Goal: Contribute content: Add original content to the website for others to see

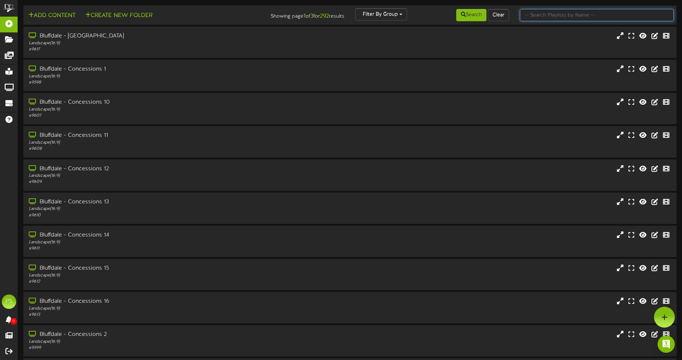
drag, startPoint x: 592, startPoint y: 17, endPoint x: 587, endPoint y: 18, distance: 5.5
click at [592, 17] on input "text" at bounding box center [597, 15] width 154 height 12
type input "q"
click at [470, 12] on button "Search" at bounding box center [471, 15] width 30 height 12
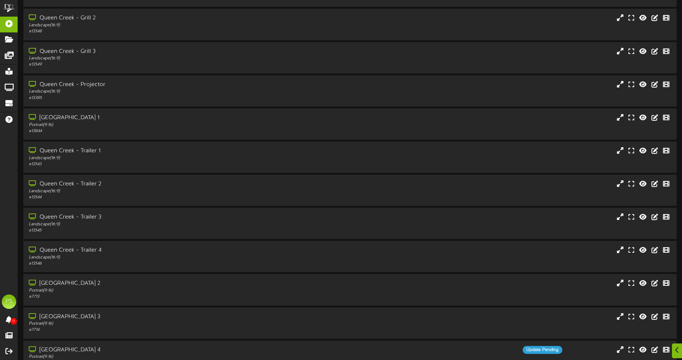
scroll to position [827, 0]
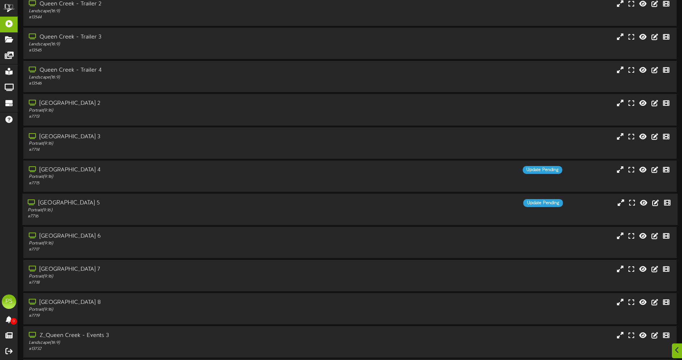
click at [166, 206] on div "[GEOGRAPHIC_DATA] 5" at bounding box center [159, 203] width 262 height 8
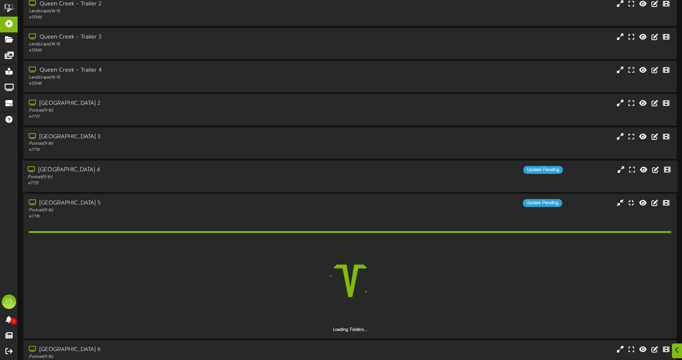
click at [173, 186] on div "# 7715" at bounding box center [159, 183] width 262 height 6
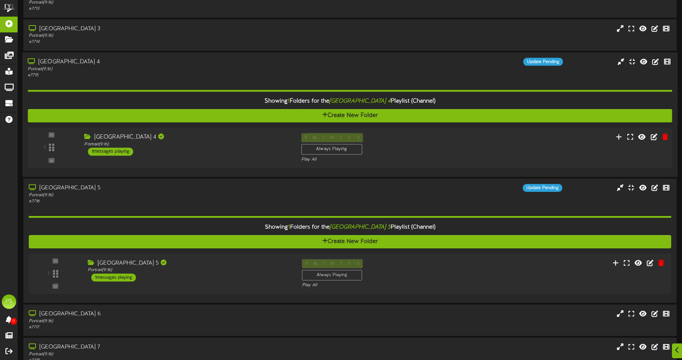
click at [218, 162] on div "2 ( 9:16" at bounding box center [349, 147] width 651 height 29
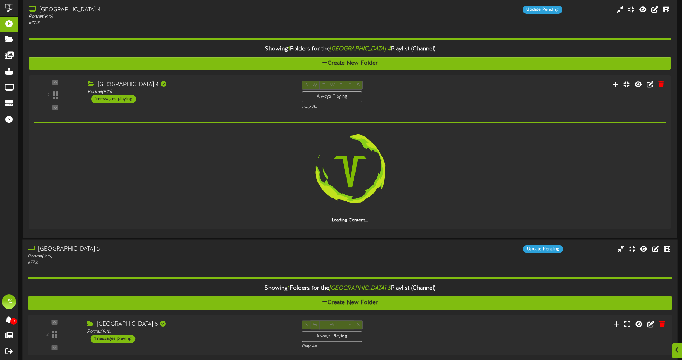
scroll to position [1043, 0]
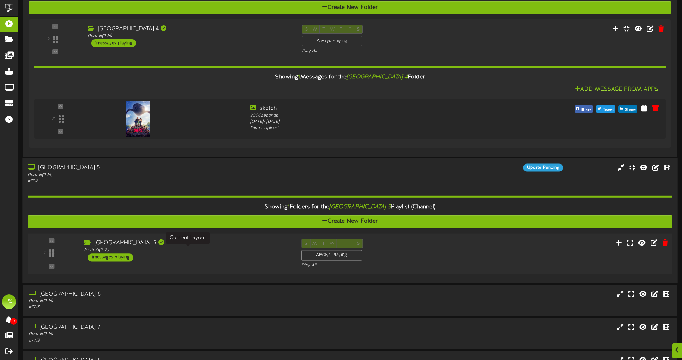
click at [214, 248] on div "Portrait ( 9:16 )" at bounding box center [187, 250] width 206 height 6
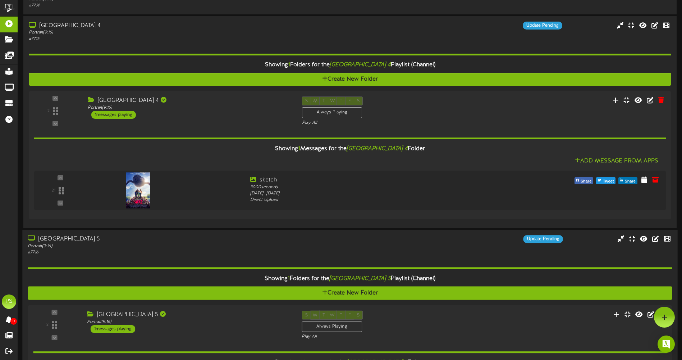
scroll to position [971, 0]
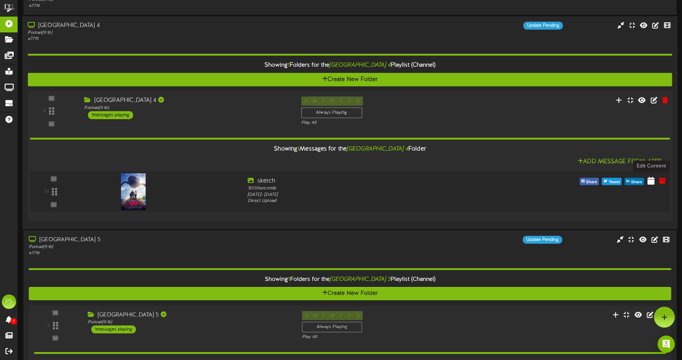
click at [649, 182] on icon at bounding box center [651, 180] width 7 height 8
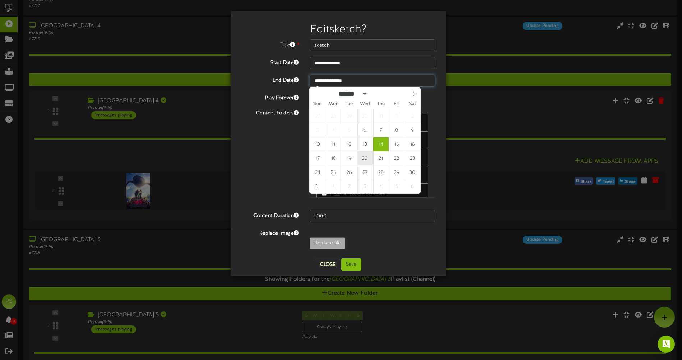
type input "**********"
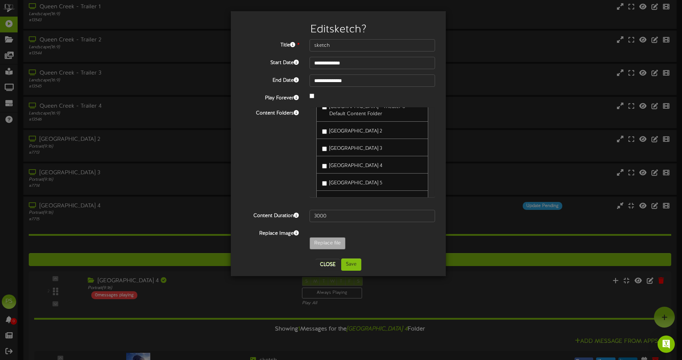
scroll to position [725, 0]
click at [352, 261] on button "Save" at bounding box center [351, 264] width 20 height 12
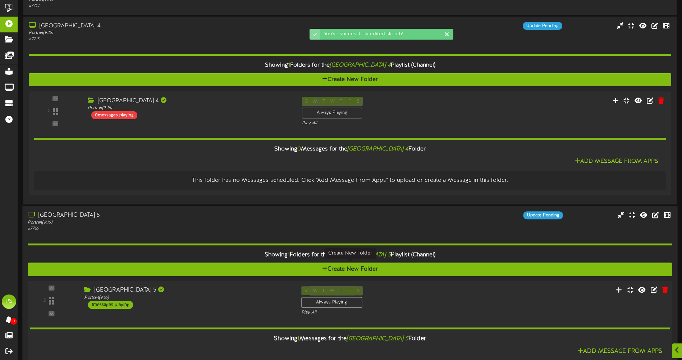
scroll to position [1079, 0]
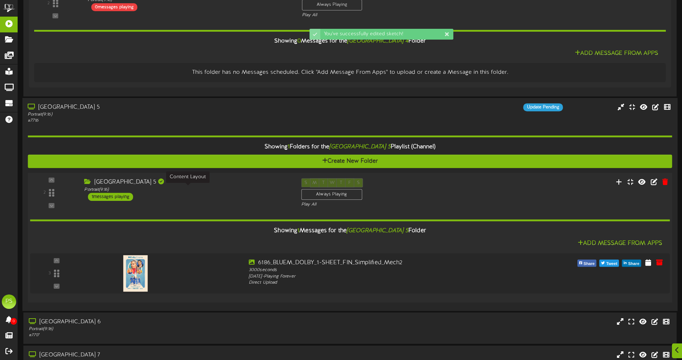
click at [242, 190] on div "Portrait ( 9:16 )" at bounding box center [187, 189] width 206 height 6
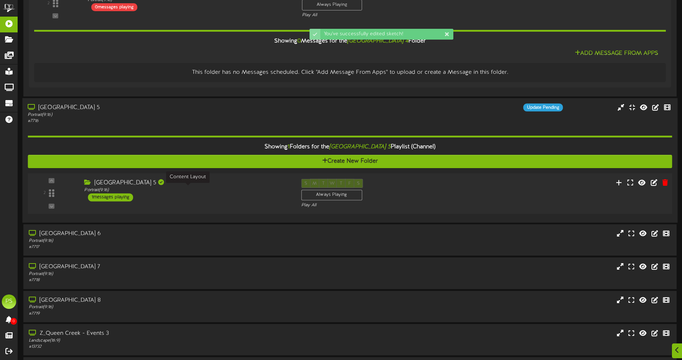
click at [242, 190] on div "Portrait ( 9:16 )" at bounding box center [187, 190] width 206 height 6
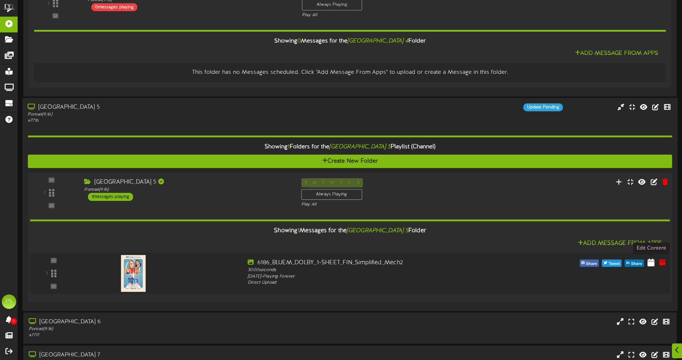
click at [647, 264] on button at bounding box center [651, 263] width 12 height 12
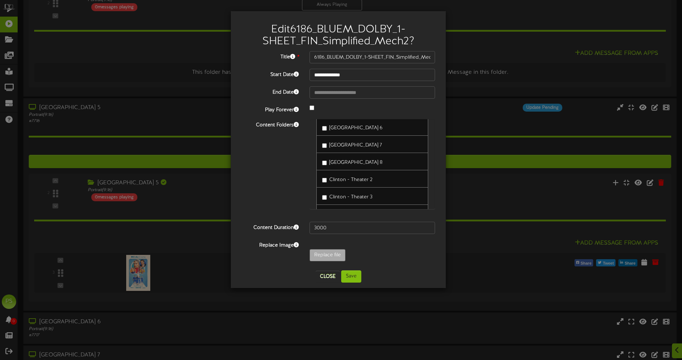
scroll to position [725, 0]
click at [349, 276] on button "Save" at bounding box center [351, 276] width 20 height 12
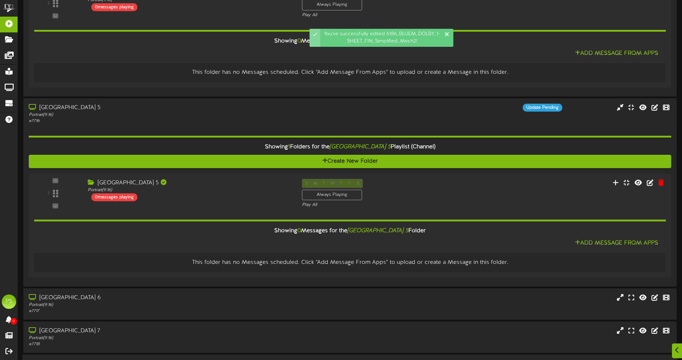
scroll to position [1200, 0]
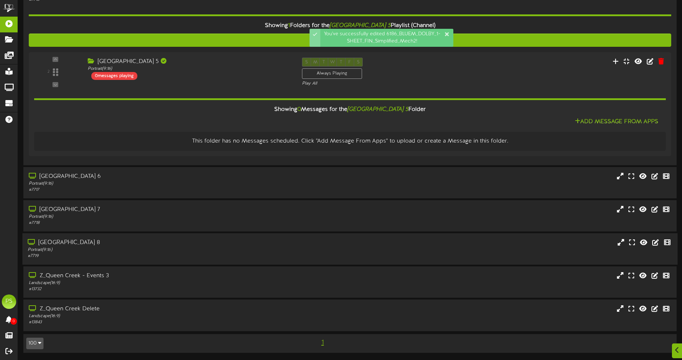
click at [151, 243] on div "[GEOGRAPHIC_DATA] 8" at bounding box center [159, 242] width 262 height 8
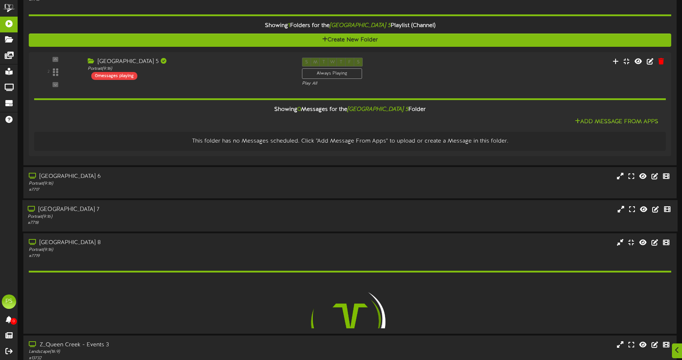
click at [153, 227] on div "Queen Creek Theater 7 Portrait ( 9:16 ) # 7718" at bounding box center [349, 215] width 655 height 31
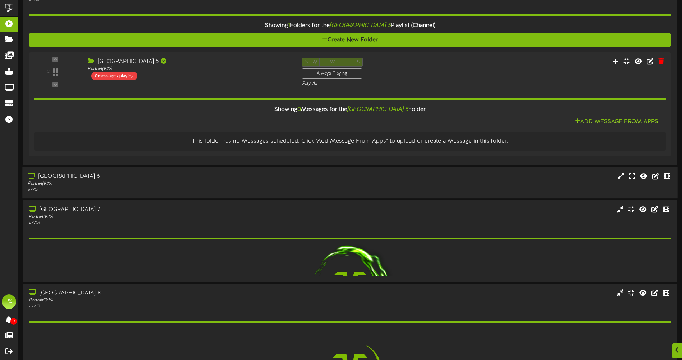
click at [152, 183] on div "Portrait ( 9:16 )" at bounding box center [159, 183] width 262 height 6
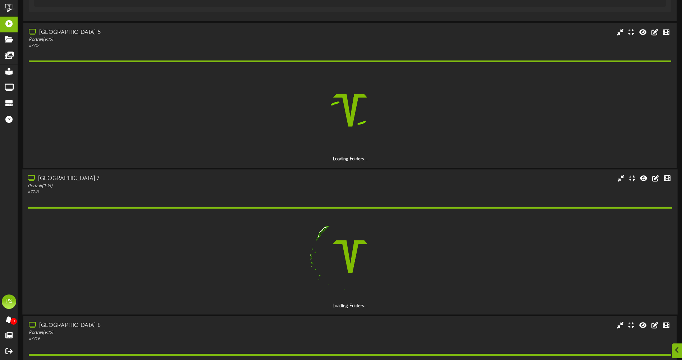
scroll to position [1487, 0]
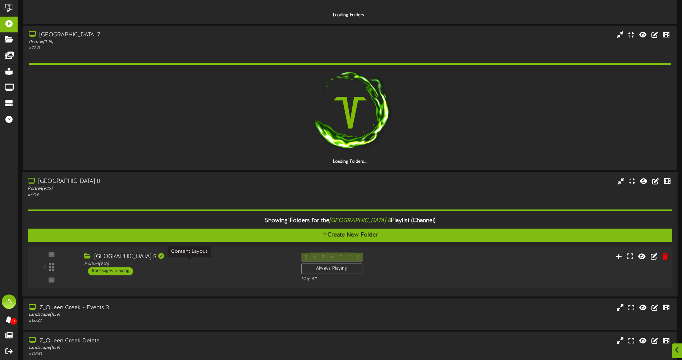
click at [225, 265] on div "Portrait ( 9:16 )" at bounding box center [187, 264] width 206 height 6
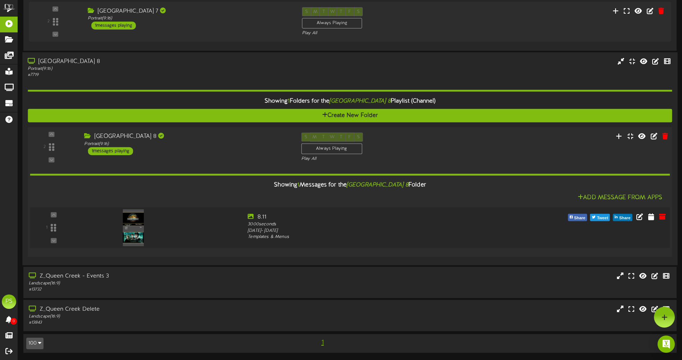
scroll to position [1566, 0]
click at [662, 218] on icon at bounding box center [663, 216] width 8 height 8
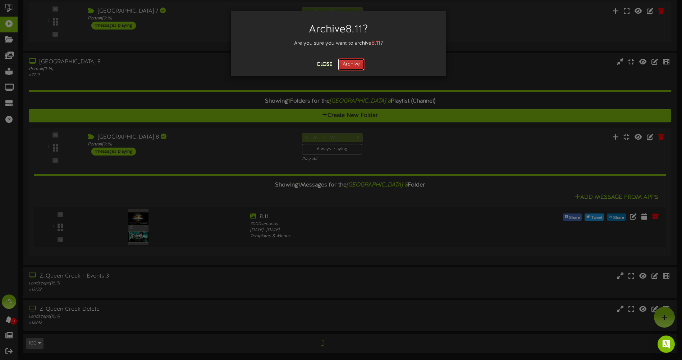
click at [359, 63] on button "Archive" at bounding box center [351, 64] width 27 height 12
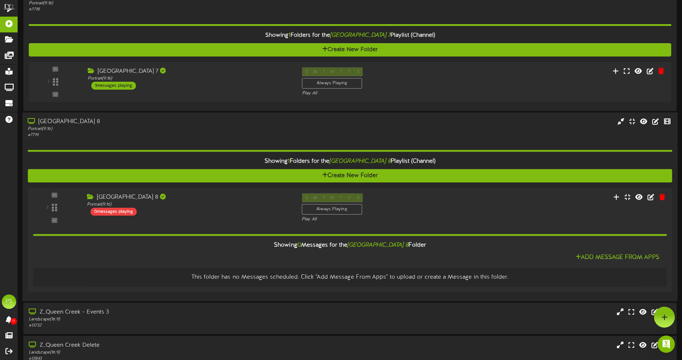
scroll to position [1434, 0]
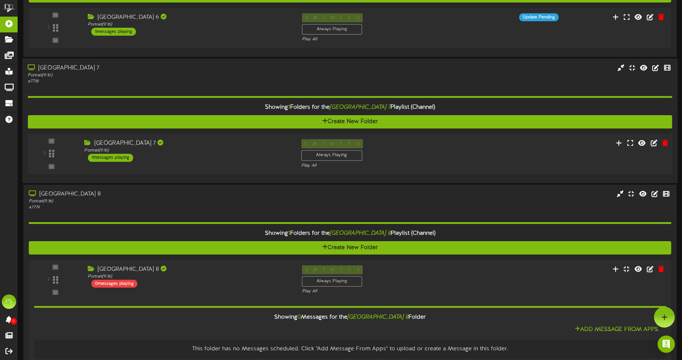
click at [498, 158] on div "2 ( 9:16" at bounding box center [349, 153] width 651 height 29
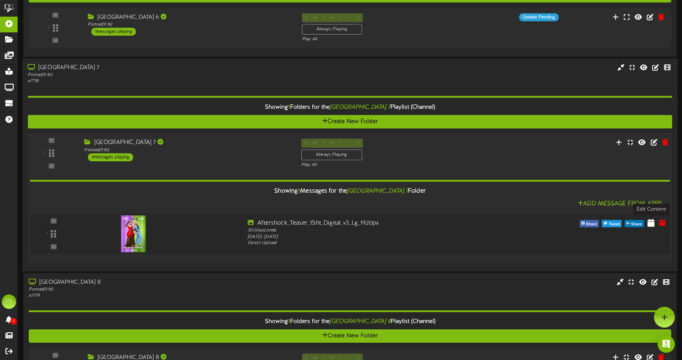
click at [650, 221] on icon at bounding box center [651, 222] width 7 height 8
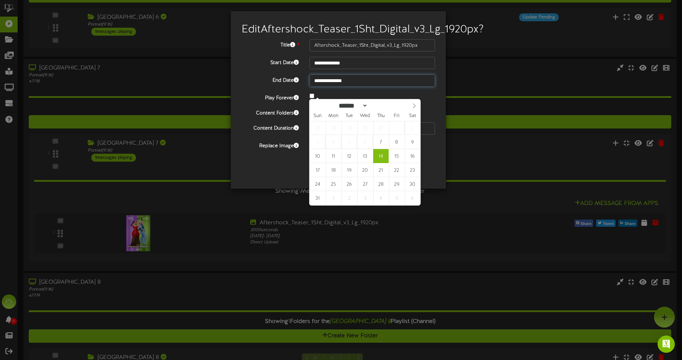
click at [356, 87] on input "**********" at bounding box center [372, 80] width 125 height 12
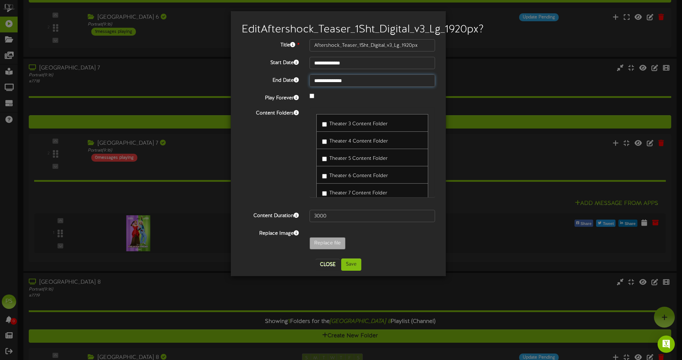
click at [338, 87] on input "**********" at bounding box center [372, 80] width 125 height 12
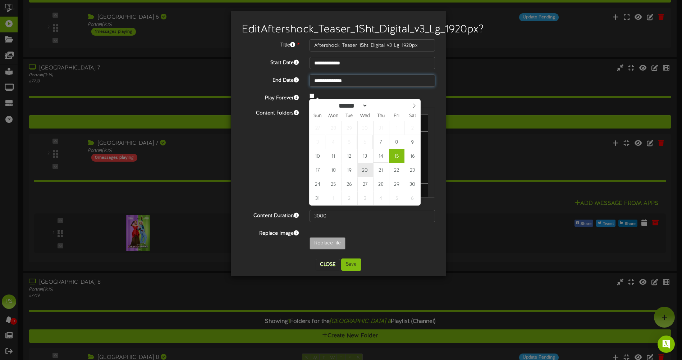
type input "**********"
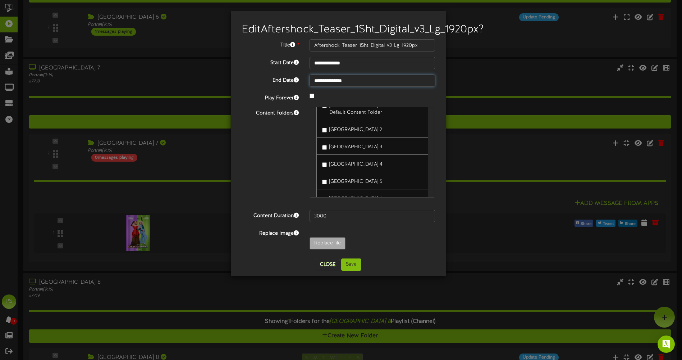
scroll to position [719, 0]
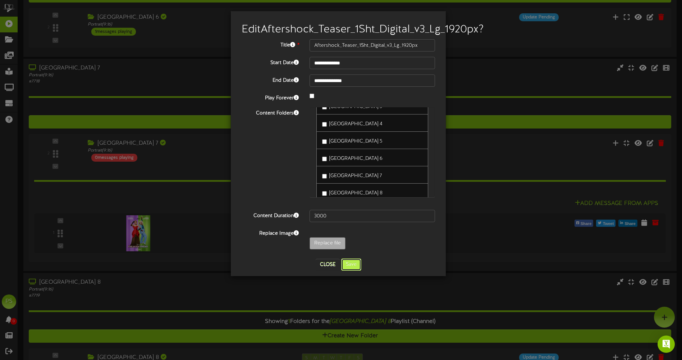
click at [349, 270] on button "Save" at bounding box center [351, 264] width 20 height 12
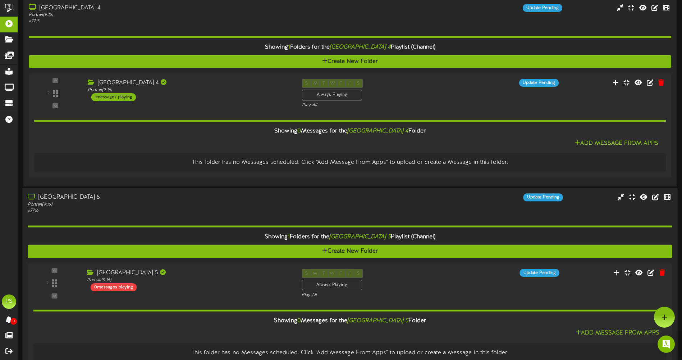
scroll to position [966, 0]
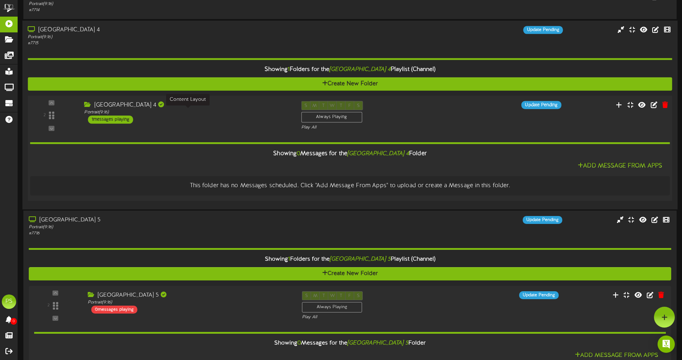
click at [223, 111] on div "Portrait ( 9:16 )" at bounding box center [187, 112] width 206 height 6
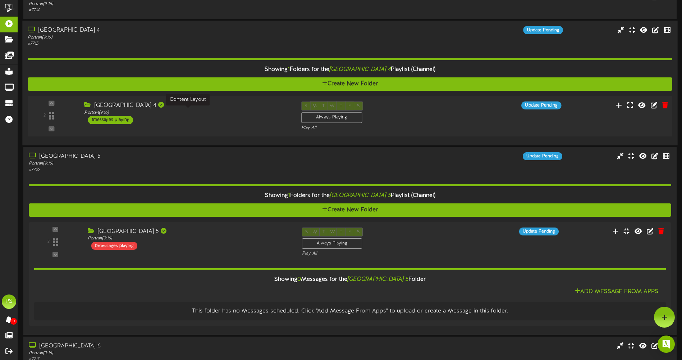
click at [223, 111] on div "Portrait ( 9:16 )" at bounding box center [187, 112] width 206 height 6
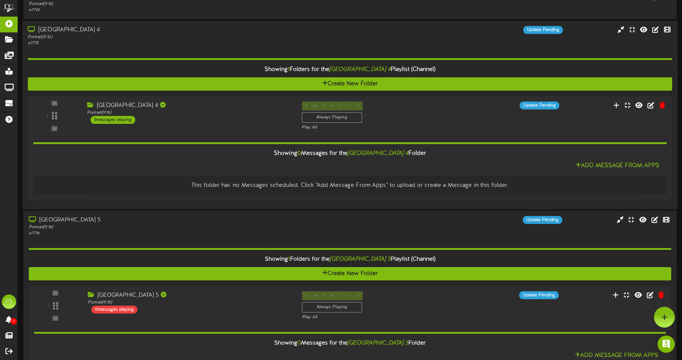
click at [218, 27] on div "[GEOGRAPHIC_DATA] 4" at bounding box center [159, 30] width 262 height 8
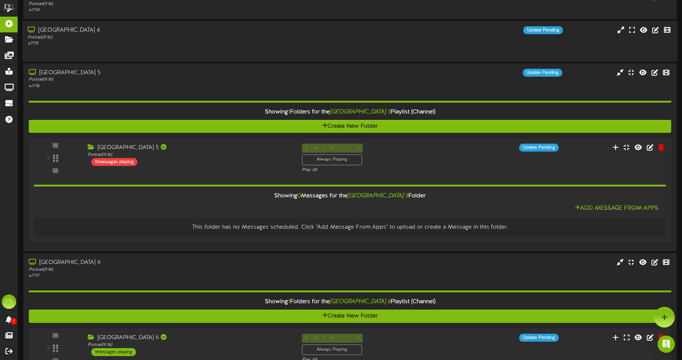
click at [218, 27] on div "[GEOGRAPHIC_DATA] 4" at bounding box center [159, 30] width 262 height 8
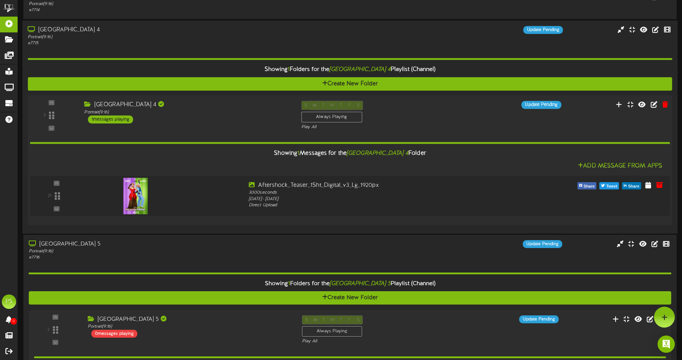
scroll to position [823, 0]
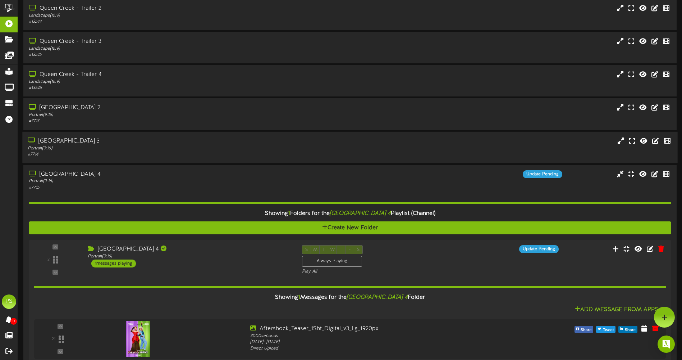
drag, startPoint x: 182, startPoint y: 151, endPoint x: 191, endPoint y: 116, distance: 36.4
click at [182, 150] on div "Portrait ( 9:16 )" at bounding box center [159, 148] width 262 height 6
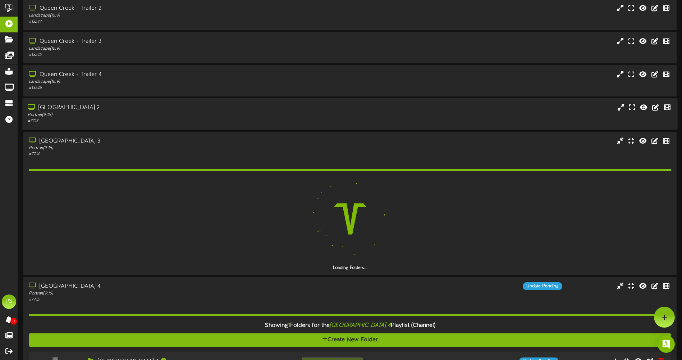
click at [191, 114] on div "Portrait ( 9:16 )" at bounding box center [159, 115] width 262 height 6
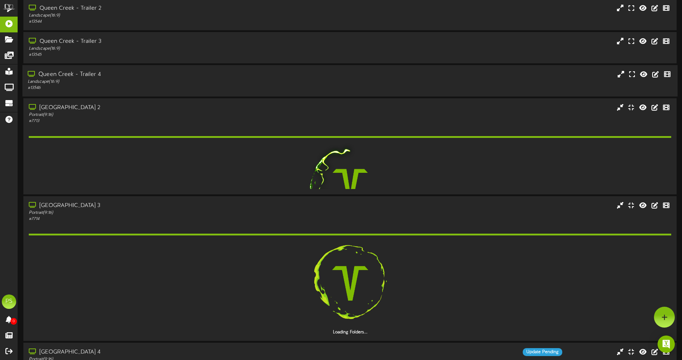
click at [196, 81] on div "Landscape ( 16:9 )" at bounding box center [159, 82] width 262 height 6
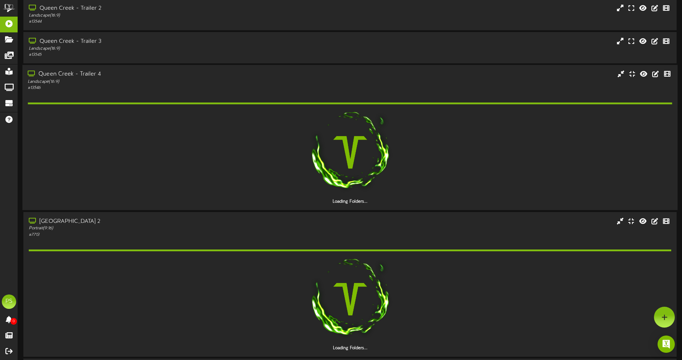
click at [198, 87] on div "# 13546" at bounding box center [159, 88] width 262 height 6
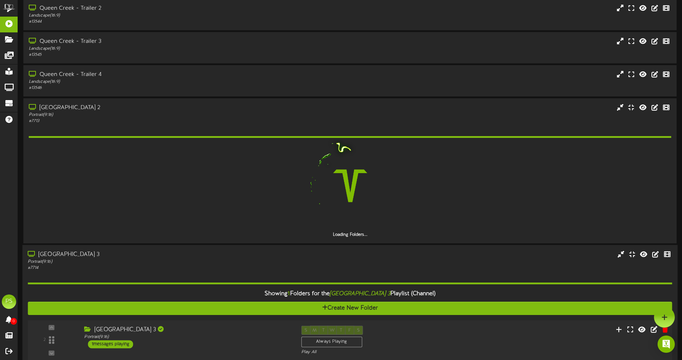
scroll to position [966, 0]
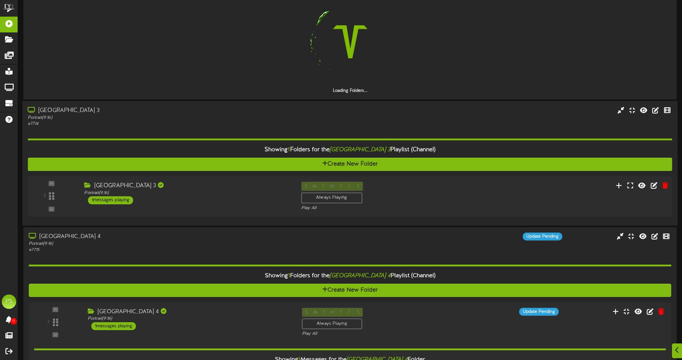
click at [439, 183] on div "S M T W T F S Always Playing Play All" at bounding box center [377, 195] width 163 height 29
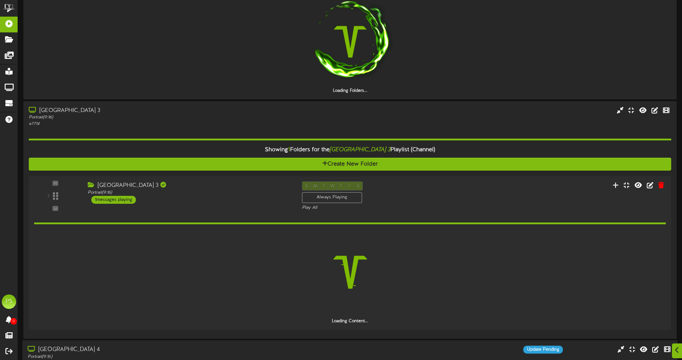
scroll to position [1146, 0]
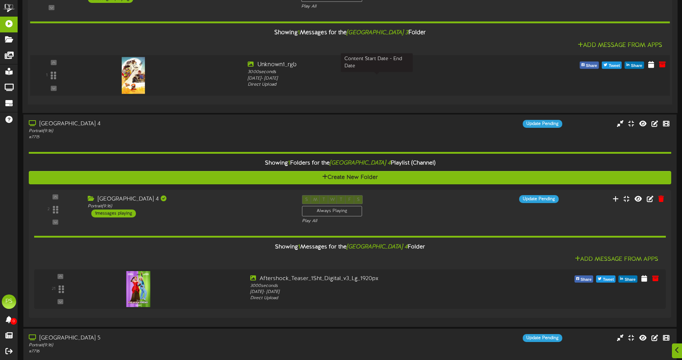
click at [416, 81] on div "Thursday, 8/7/2025 - Friday, 8/15/2025" at bounding box center [377, 79] width 258 height 6
click at [649, 63] on icon at bounding box center [651, 64] width 7 height 8
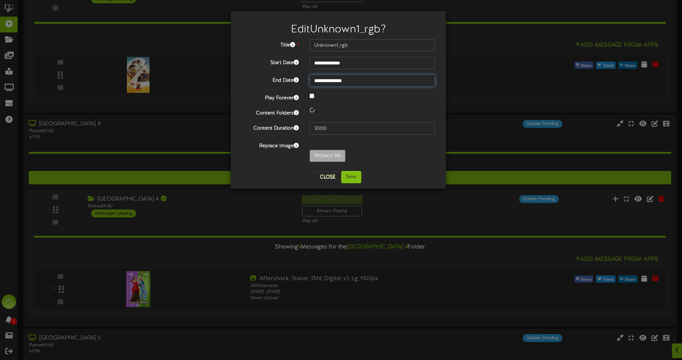
click at [368, 79] on input "**********" at bounding box center [372, 80] width 125 height 12
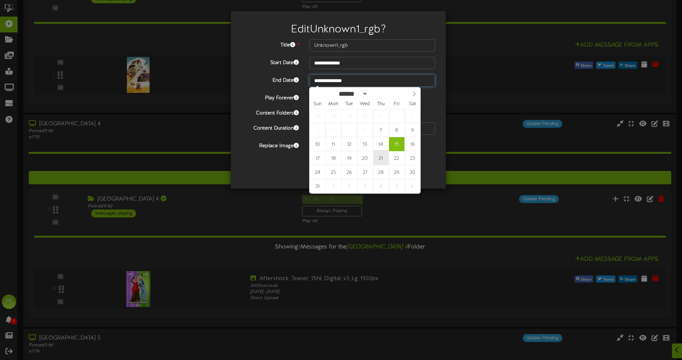
type input "**********"
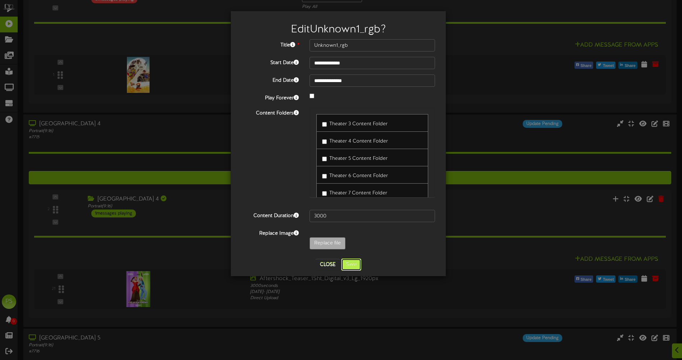
click at [353, 265] on button "Save" at bounding box center [351, 264] width 20 height 12
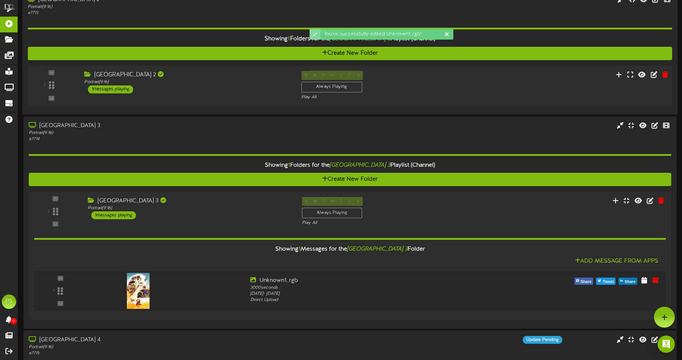
click at [218, 92] on div "Queen Creek Theater 2 Portrait ( 9:16 ) 1 messages playing" at bounding box center [187, 82] width 217 height 23
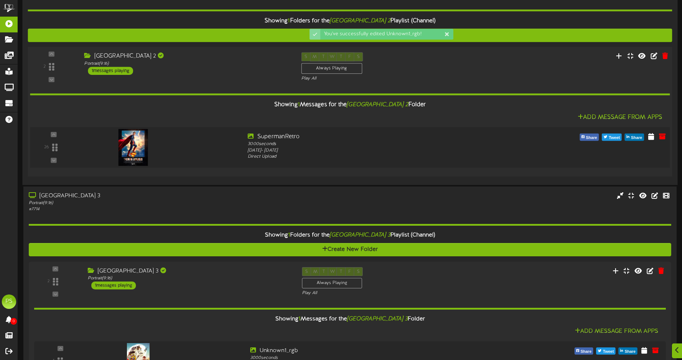
scroll to position [966, 0]
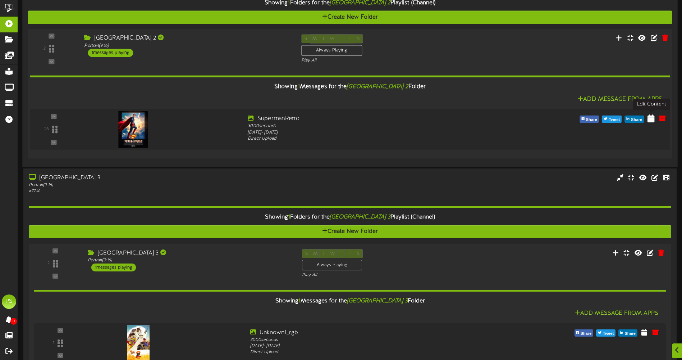
click at [651, 119] on icon at bounding box center [651, 118] width 7 height 8
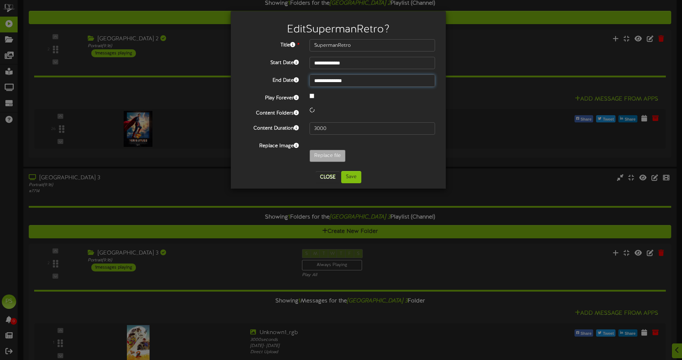
click at [347, 81] on input "**********" at bounding box center [372, 80] width 125 height 12
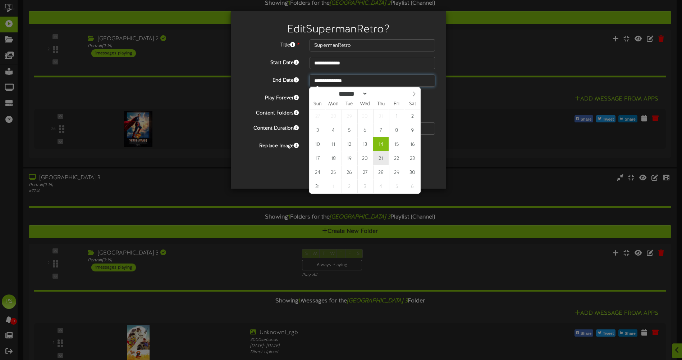
type input "**********"
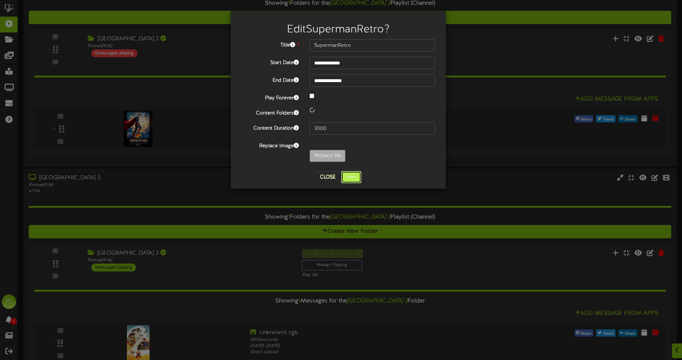
click at [355, 178] on button "Save" at bounding box center [351, 177] width 20 height 12
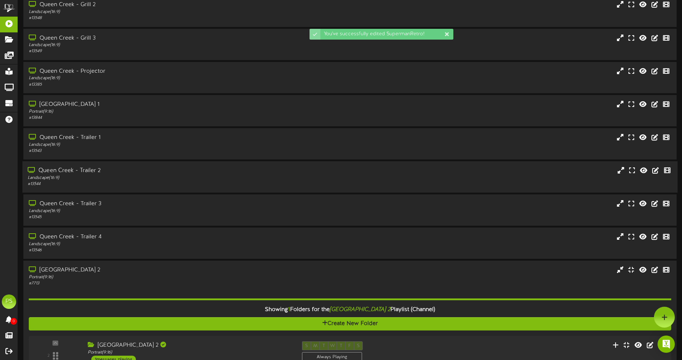
scroll to position [643, 0]
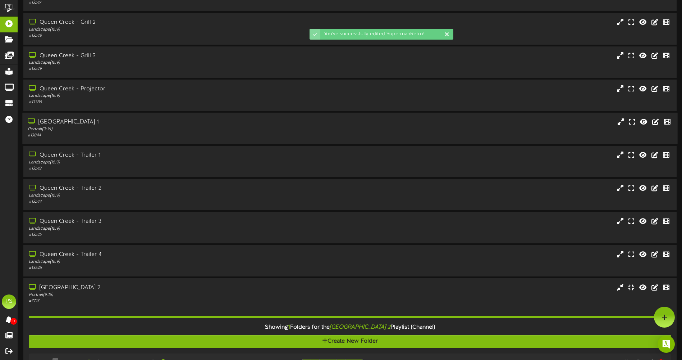
click at [163, 126] on div "Portrait ( 9:16 )" at bounding box center [159, 129] width 262 height 6
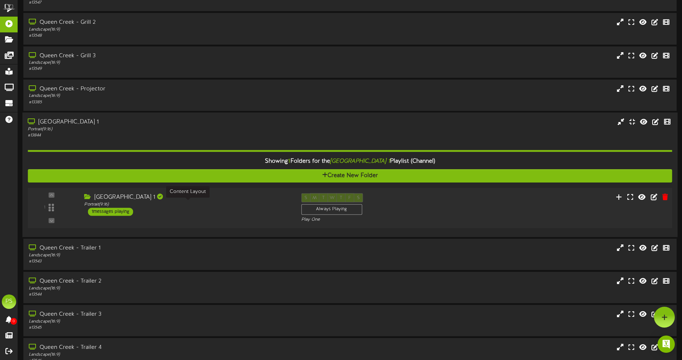
click at [208, 202] on div "Portrait ( 9:16 )" at bounding box center [187, 204] width 206 height 6
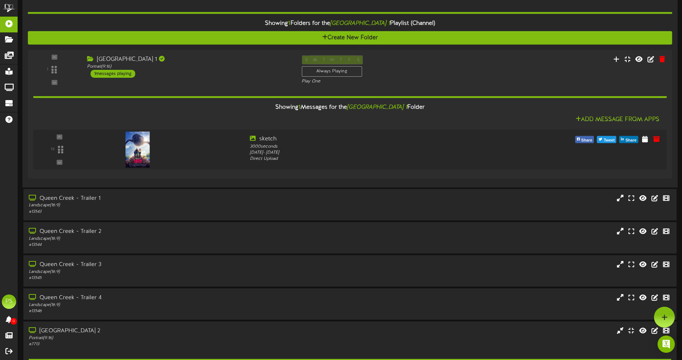
scroll to position [715, 0]
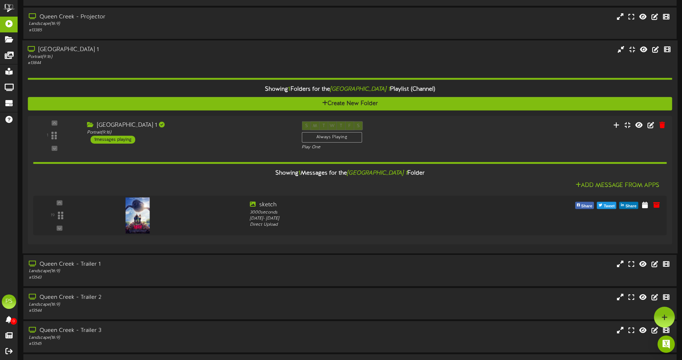
click at [190, 52] on div "Queen Creek - Theater 1" at bounding box center [159, 50] width 262 height 8
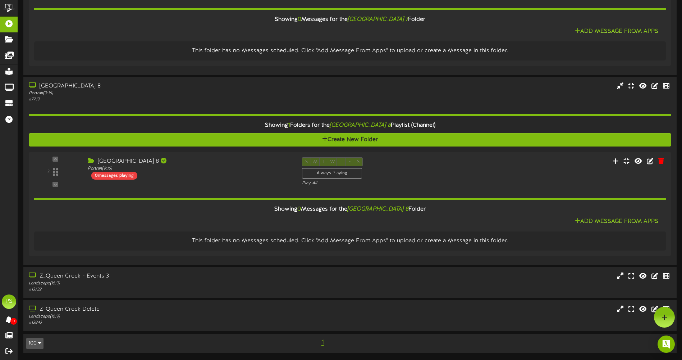
scroll to position [1919, 0]
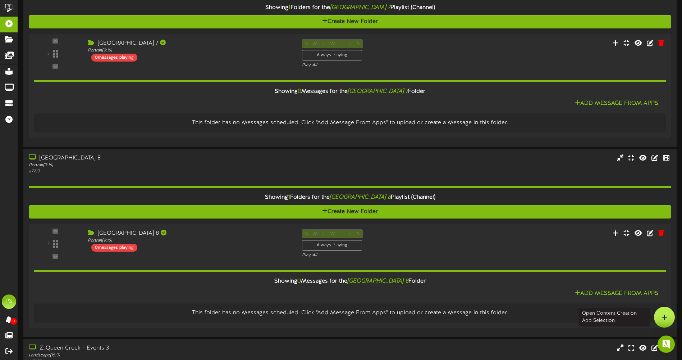
click at [664, 320] on icon at bounding box center [665, 317] width 6 height 6
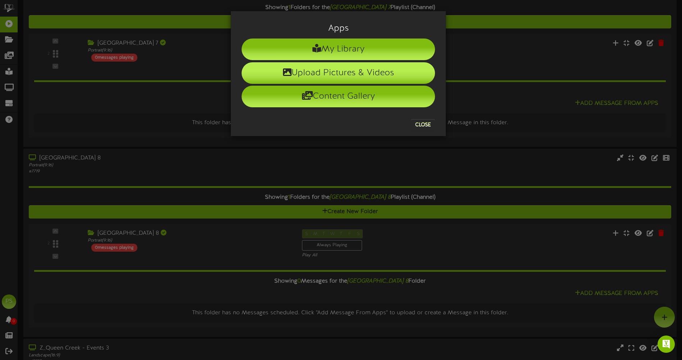
click at [360, 68] on li "Upload Pictures & Videos" at bounding box center [338, 73] width 193 height 22
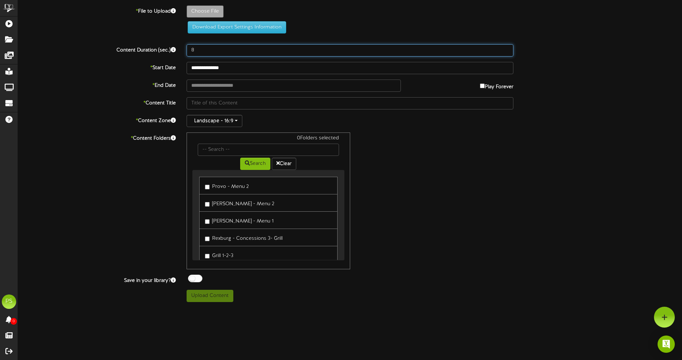
drag, startPoint x: 199, startPoint y: 48, endPoint x: 158, endPoint y: 57, distance: 41.9
click at [159, 57] on div "**********" at bounding box center [350, 153] width 664 height 296
type input "3000"
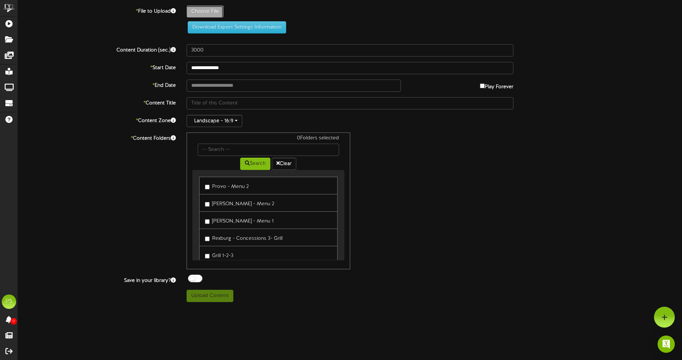
type input "**********"
type input "Nobody_2_One_Sheet_rgb"
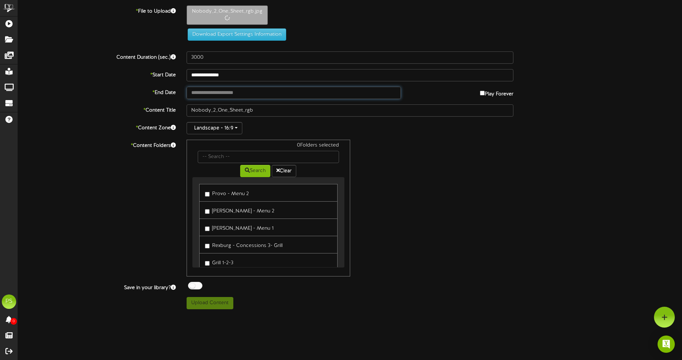
click at [225, 95] on input "text" at bounding box center [294, 93] width 214 height 12
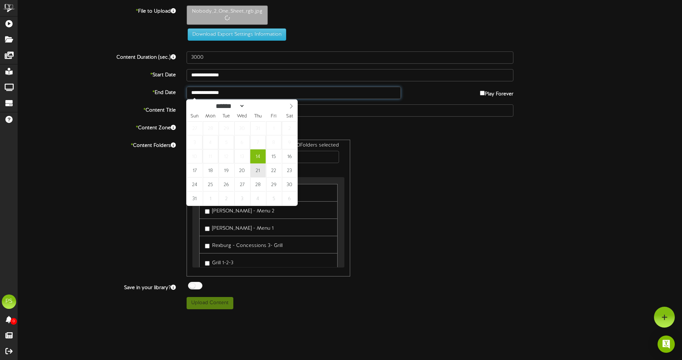
type input "**********"
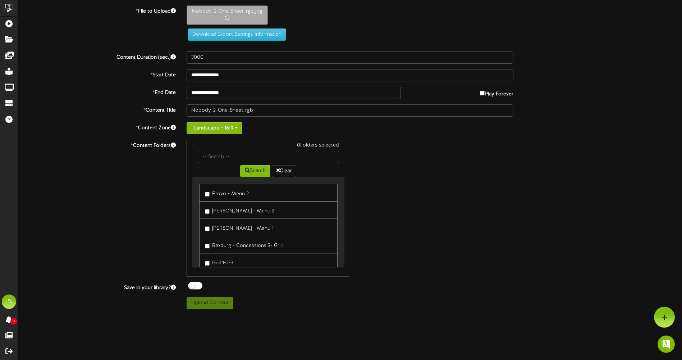
click at [218, 131] on button "Landscape - 16:9" at bounding box center [215, 128] width 56 height 12
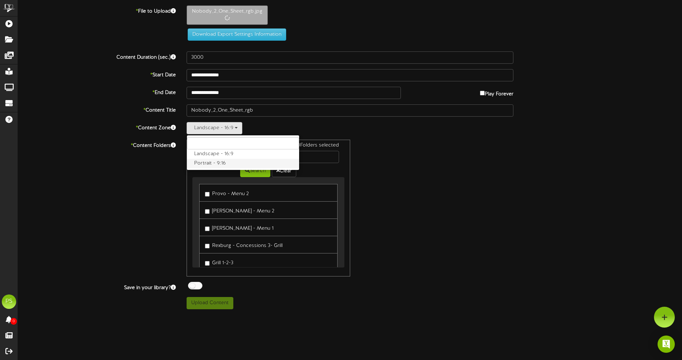
click at [206, 161] on label "Portrait - 9:16" at bounding box center [243, 163] width 112 height 9
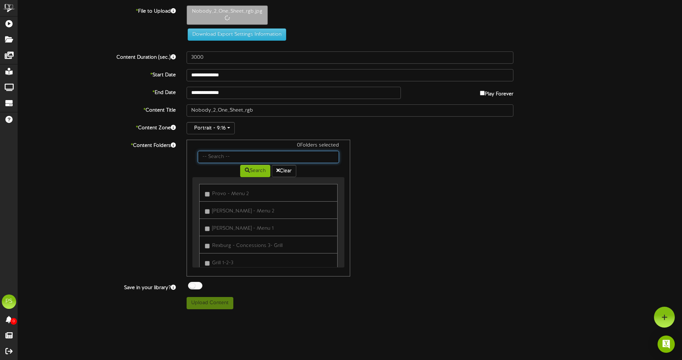
click at [213, 157] on input "text" at bounding box center [268, 157] width 141 height 12
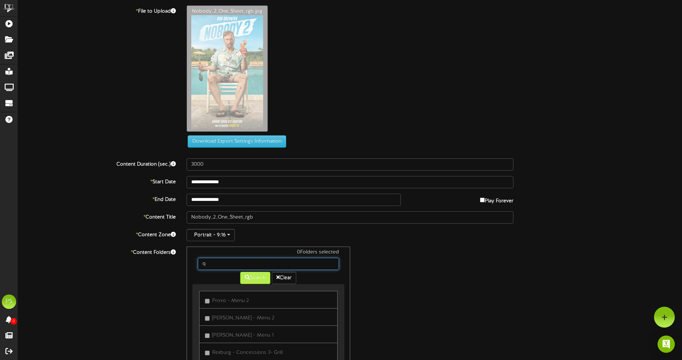
type input "q"
click at [249, 280] on button "Search" at bounding box center [255, 277] width 30 height 12
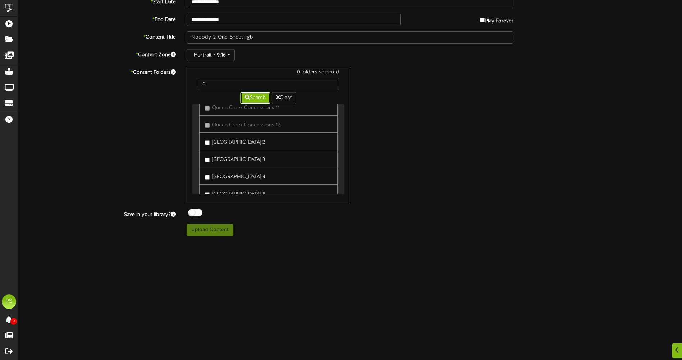
scroll to position [396, 0]
click at [224, 121] on label "[GEOGRAPHIC_DATA] 5" at bounding box center [235, 121] width 60 height 10
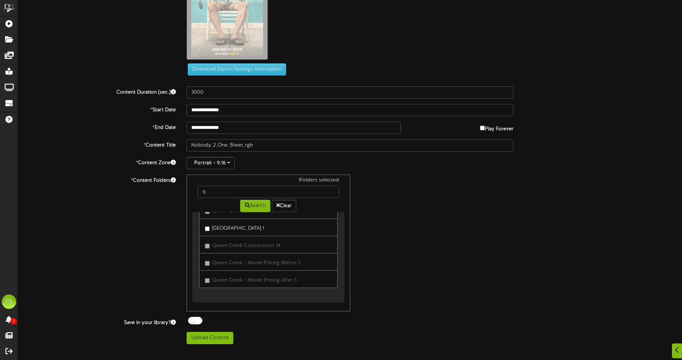
scroll to position [216, 0]
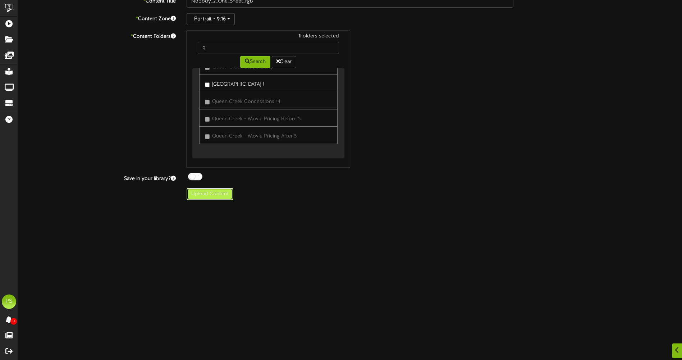
click at [214, 192] on button "Upload Content" at bounding box center [210, 194] width 47 height 12
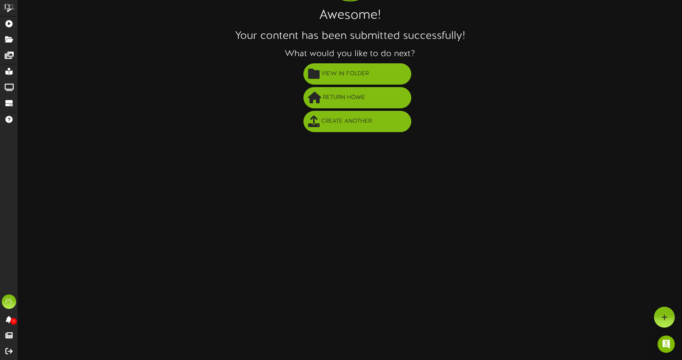
scroll to position [0, 0]
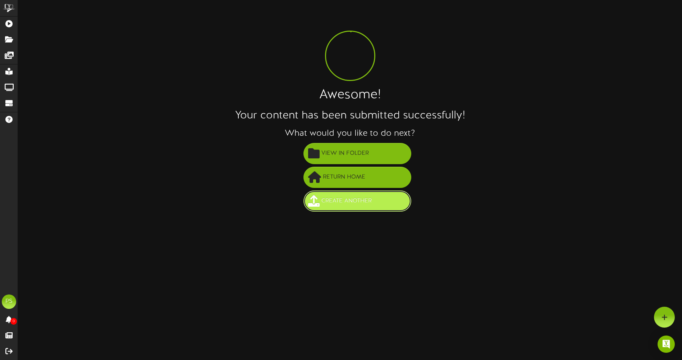
click at [361, 206] on span "Create Another" at bounding box center [347, 201] width 54 height 12
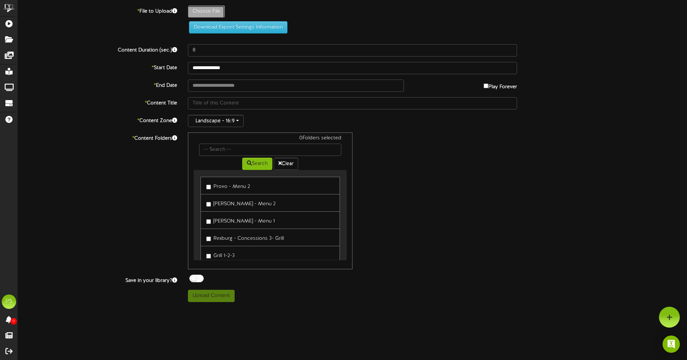
type input "**********"
type input "WPNS_VERT_HARMLESS_2764x4096_DOM_rgb_1920px"
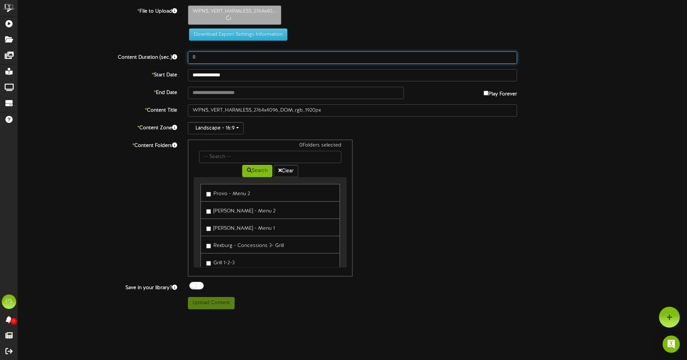
drag, startPoint x: 206, startPoint y: 55, endPoint x: 179, endPoint y: 72, distance: 32.0
click at [180, 71] on div "**********" at bounding box center [352, 156] width 669 height 303
type input "3000"
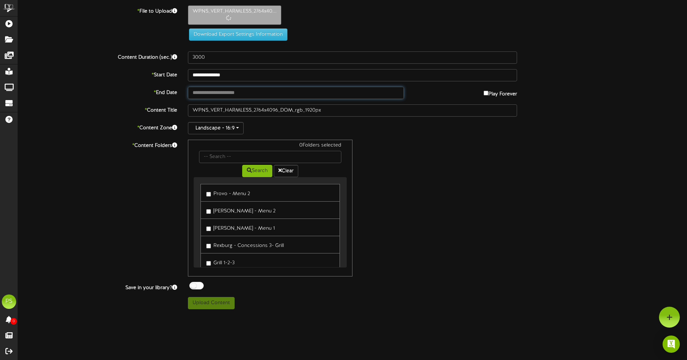
click at [248, 92] on input "text" at bounding box center [296, 93] width 216 height 12
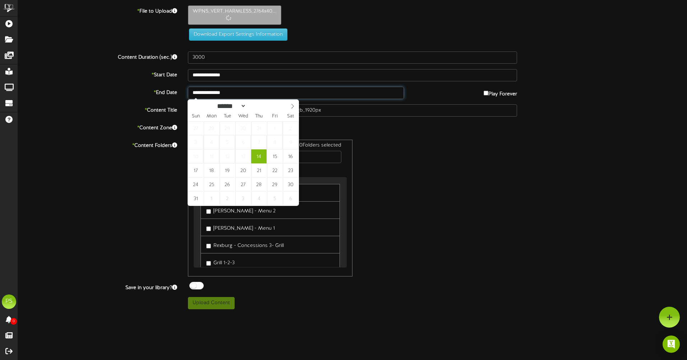
type input "**********"
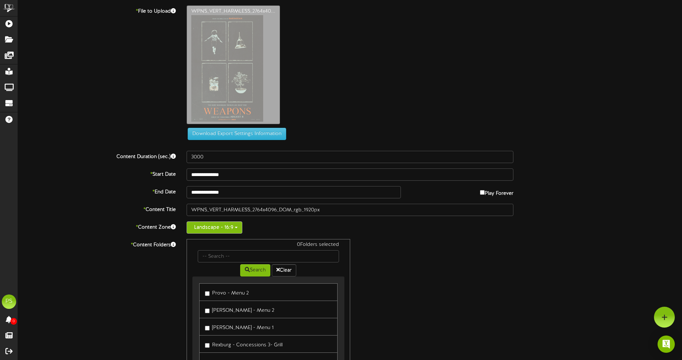
click at [221, 230] on button "Landscape - 16:9" at bounding box center [215, 227] width 56 height 12
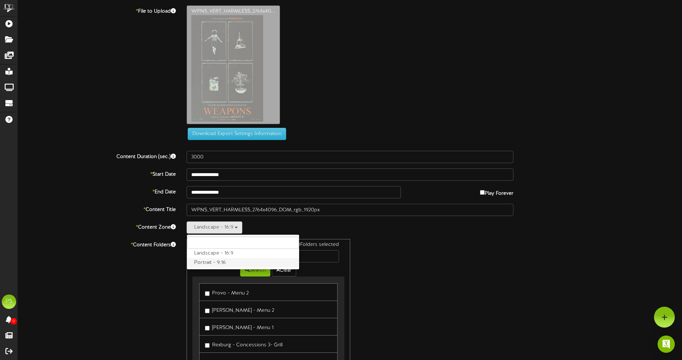
click at [211, 262] on label "Portrait - 9:16" at bounding box center [243, 262] width 112 height 9
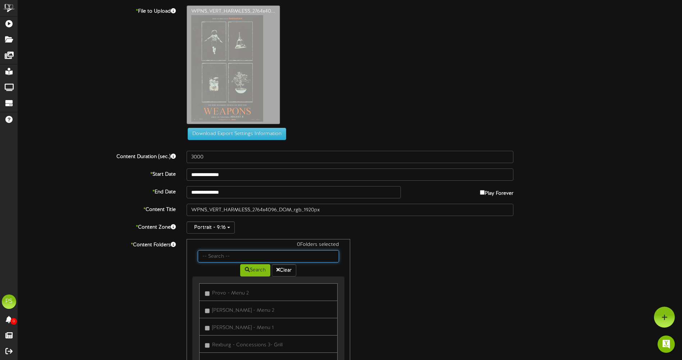
drag, startPoint x: 214, startPoint y: 255, endPoint x: 219, endPoint y: 259, distance: 6.1
click at [214, 255] on input "text" at bounding box center [268, 256] width 141 height 12
type input "q"
click at [245, 271] on icon at bounding box center [247, 269] width 5 height 5
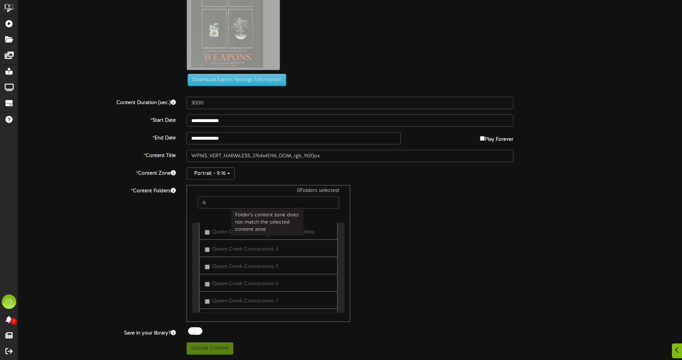
scroll to position [360, 0]
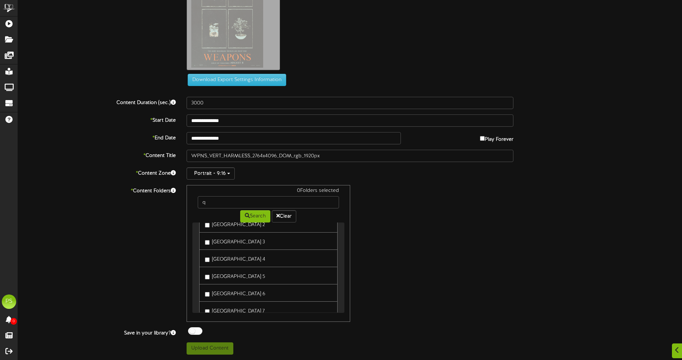
click at [239, 307] on label "[GEOGRAPHIC_DATA] 7" at bounding box center [235, 310] width 60 height 10
click at [223, 343] on button "Upload Content" at bounding box center [210, 348] width 47 height 12
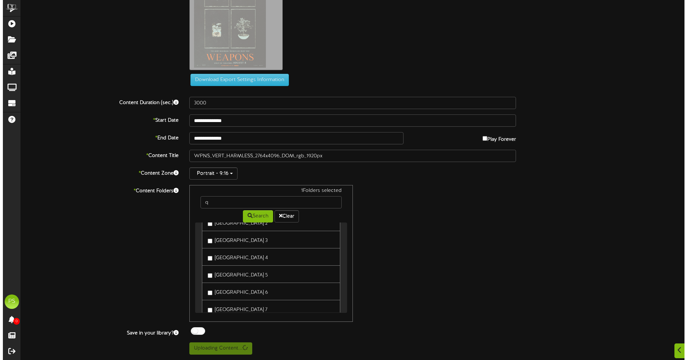
scroll to position [0, 0]
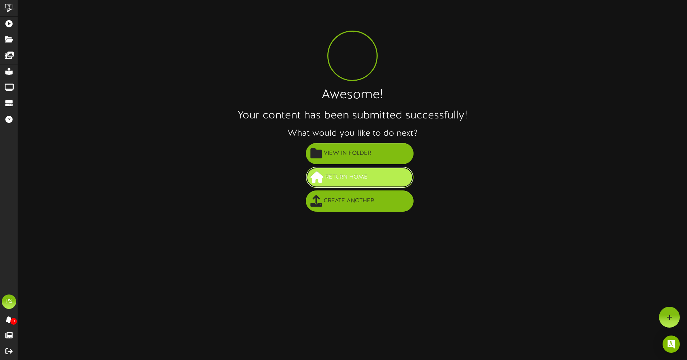
click at [355, 182] on span "Return Home" at bounding box center [347, 177] width 46 height 12
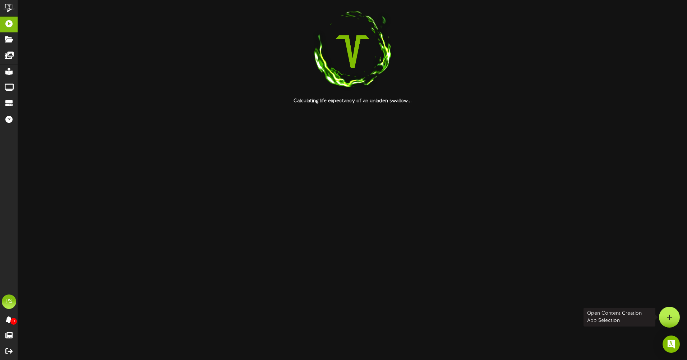
click at [669, 320] on div at bounding box center [669, 316] width 21 height 21
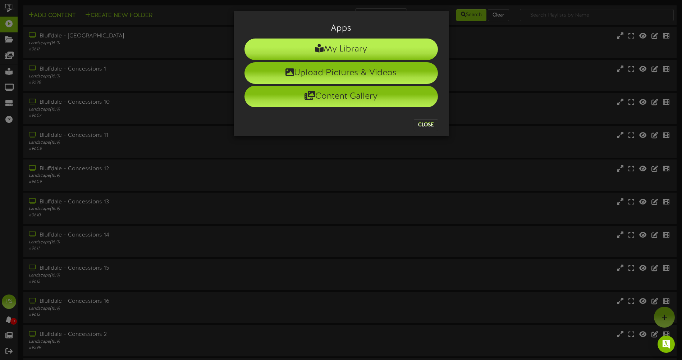
click at [345, 51] on li "My Library" at bounding box center [340, 49] width 193 height 22
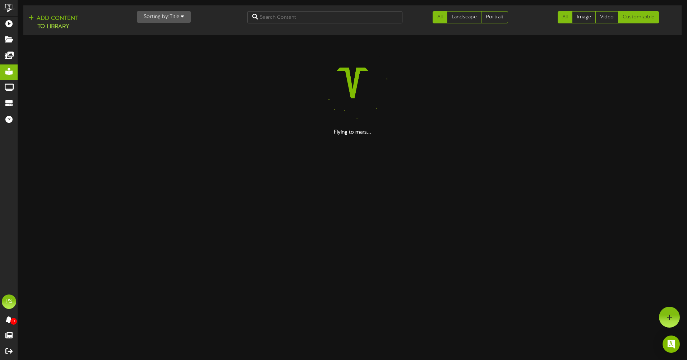
click at [639, 19] on link "Customizable" at bounding box center [638, 17] width 41 height 12
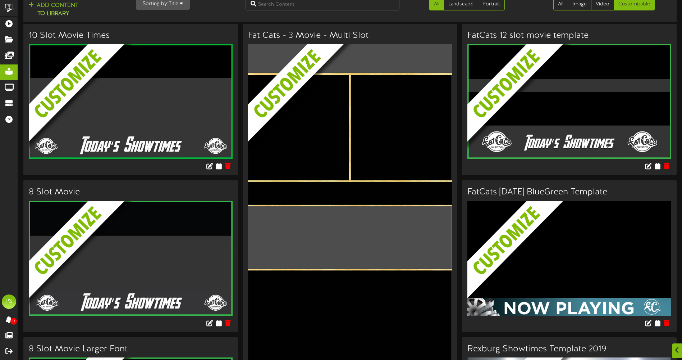
scroll to position [575, 0]
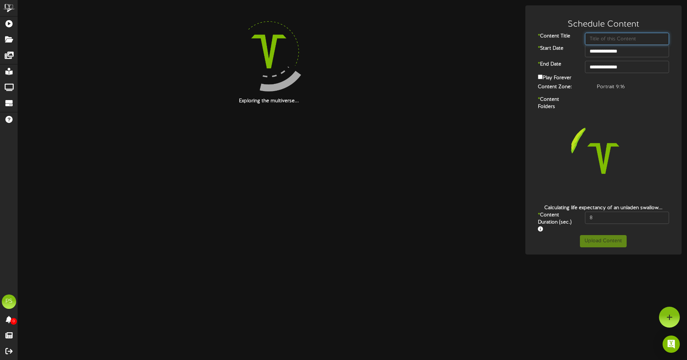
click at [619, 40] on input "text" at bounding box center [627, 39] width 84 height 12
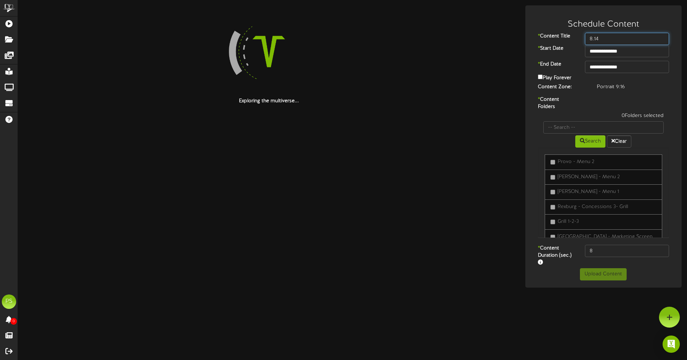
type input "8.14"
click at [617, 67] on input "**********" at bounding box center [627, 67] width 84 height 12
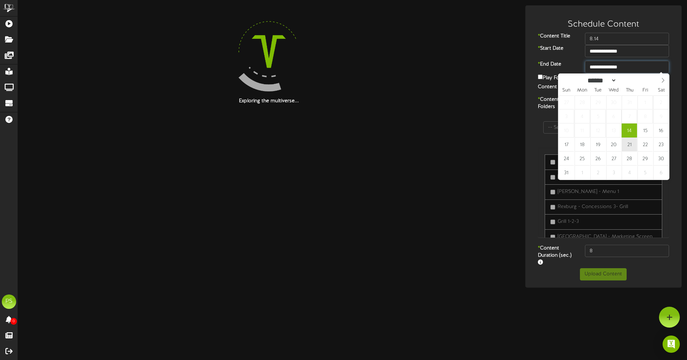
type input "**********"
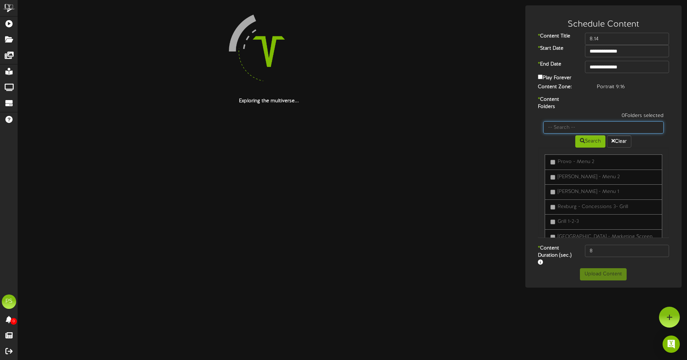
click at [567, 131] on input "text" at bounding box center [604, 127] width 121 height 12
type input "q"
click at [589, 143] on button "Search" at bounding box center [591, 141] width 30 height 12
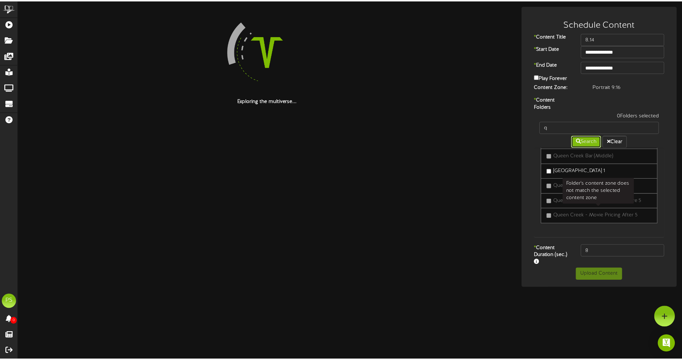
scroll to position [355, 0]
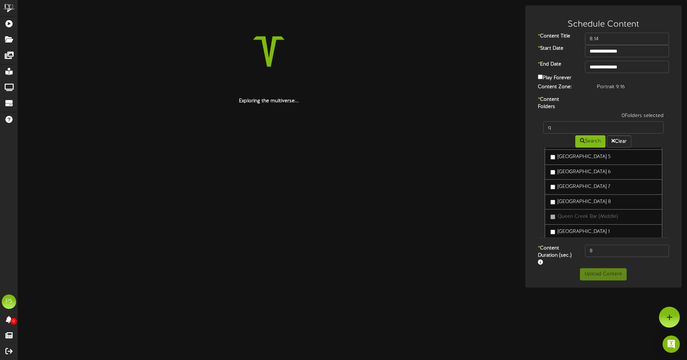
click at [573, 205] on label "[GEOGRAPHIC_DATA] 8" at bounding box center [581, 201] width 60 height 7
drag, startPoint x: 621, startPoint y: 249, endPoint x: 531, endPoint y: 264, distance: 91.7
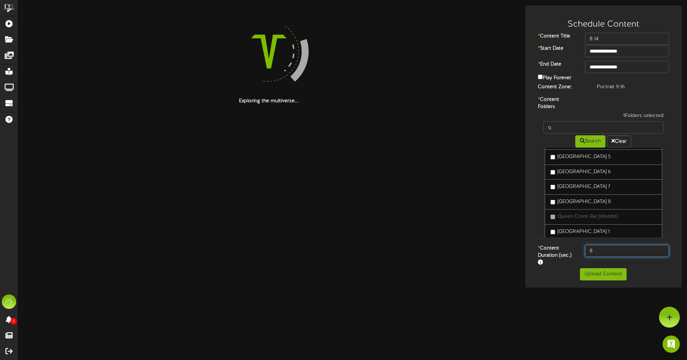
click at [543, 263] on div "* Content Duration (sec.) 8" at bounding box center [603, 255] width 153 height 23
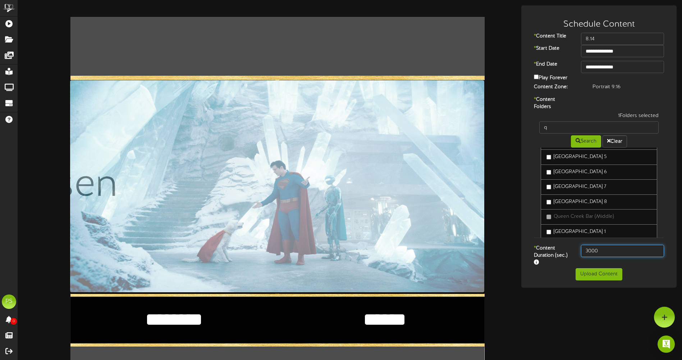
type input "3000"
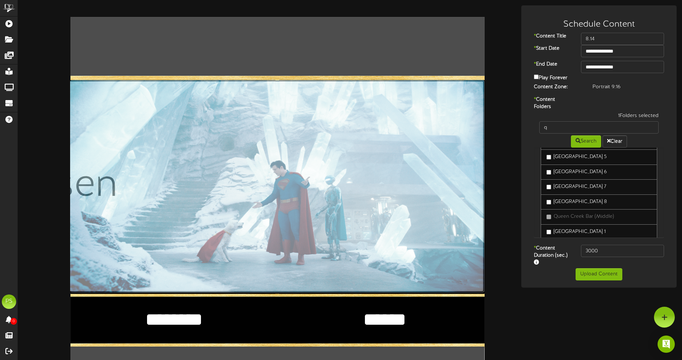
click at [302, 177] on input "file" at bounding box center [68, 186] width 831 height 212
type input "**********"
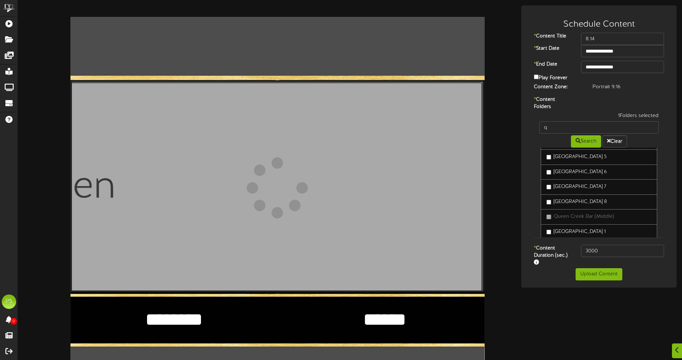
scroll to position [108, 0]
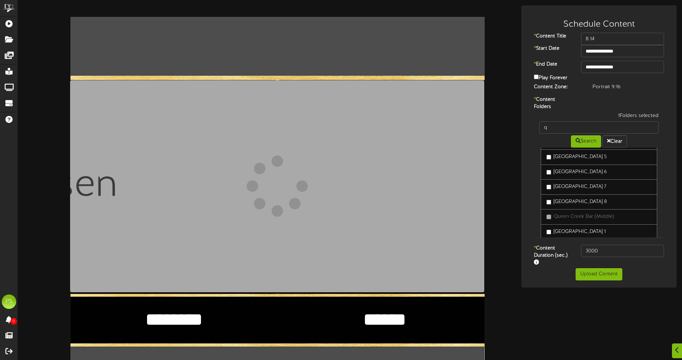
click at [196, 307] on textarea "********" at bounding box center [173, 319] width 179 height 24
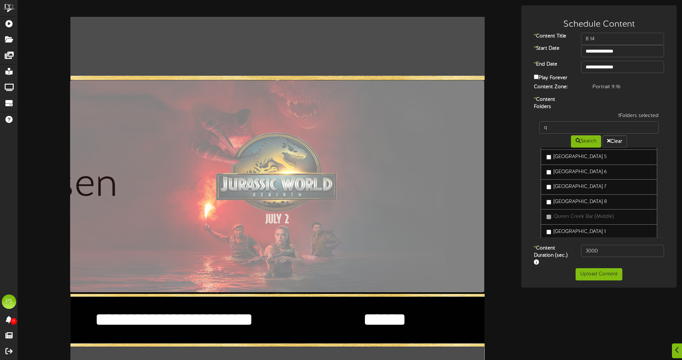
type textarea "**********"
type textarea "*****"
type textarea "****"
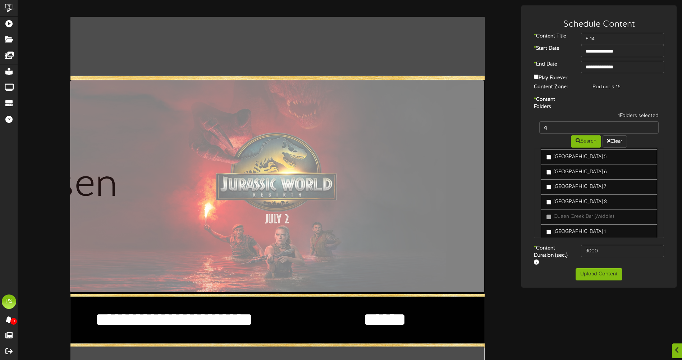
type textarea "*"
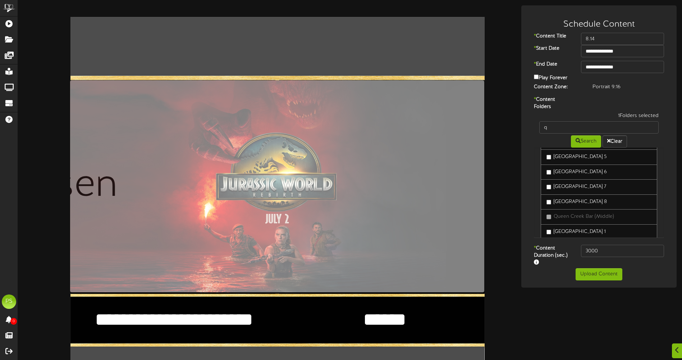
type textarea "*"
type textarea "****"
click at [406, 307] on textarea "******" at bounding box center [384, 319] width 179 height 24
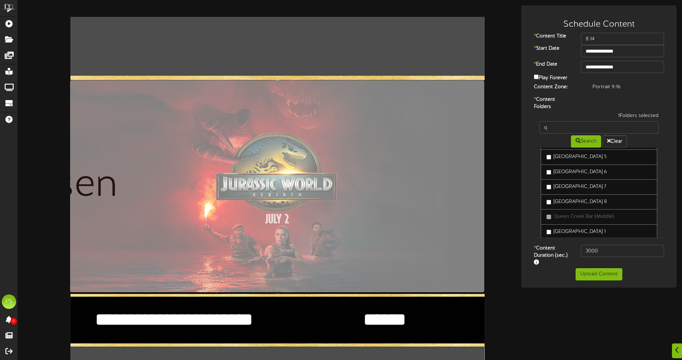
click at [406, 307] on textarea "******" at bounding box center [384, 319] width 179 height 24
type textarea "**********"
type input "**********"
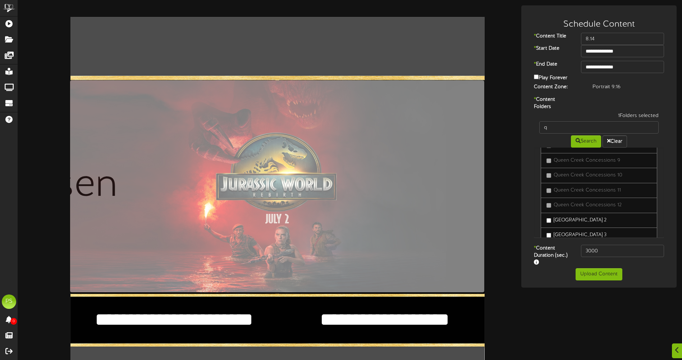
scroll to position [216, 0]
click at [605, 268] on button "Upload Content" at bounding box center [599, 274] width 47 height 12
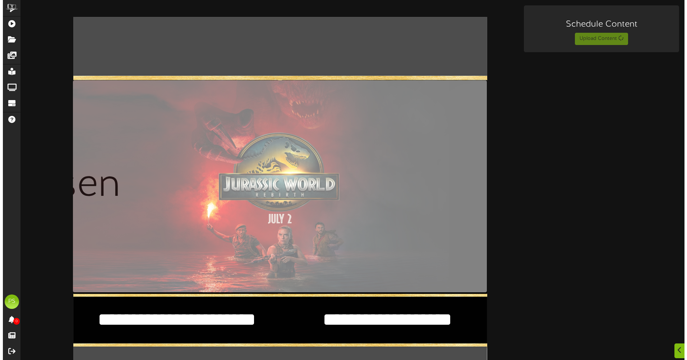
scroll to position [0, 0]
